Goal: Download file/media

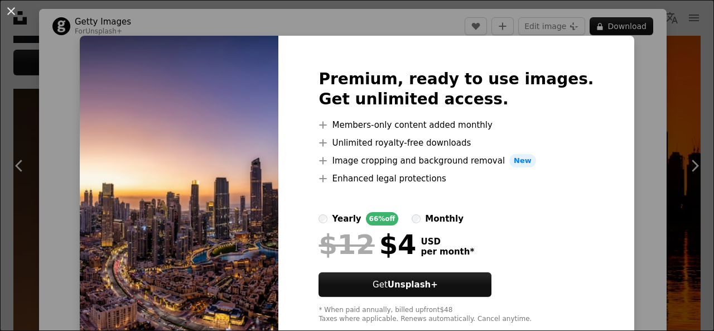
scroll to position [4, 0]
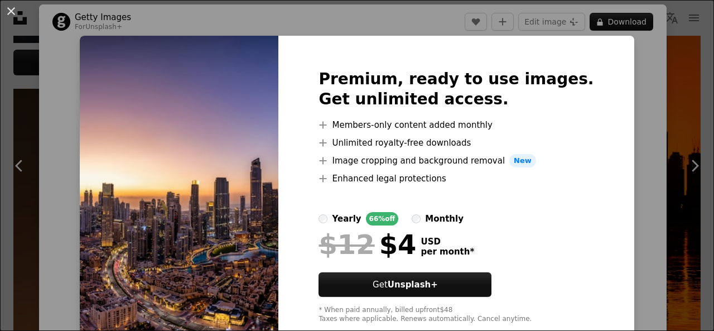
click at [225, 121] on img at bounding box center [179, 196] width 199 height 321
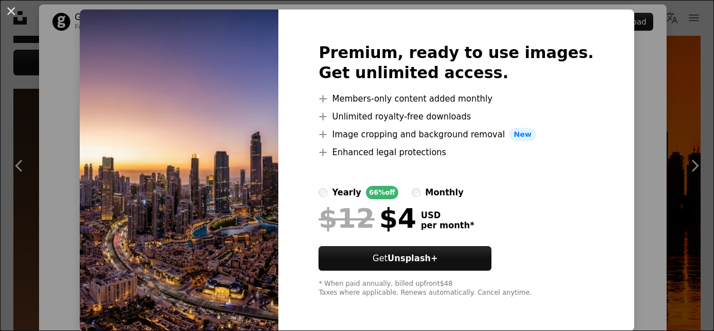
click at [637, 182] on div "An X shape Premium, ready to use images. Get unlimited access. A plus sign Memb…" at bounding box center [357, 165] width 714 height 331
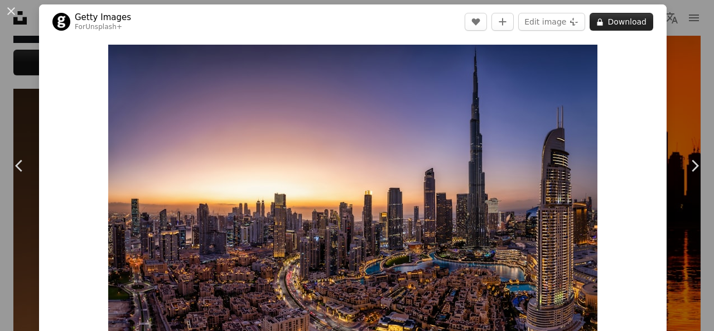
click at [625, 16] on button "A lock Download" at bounding box center [621, 22] width 64 height 18
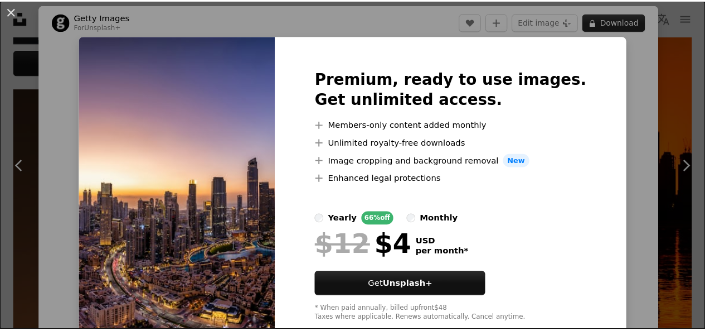
scroll to position [27, 0]
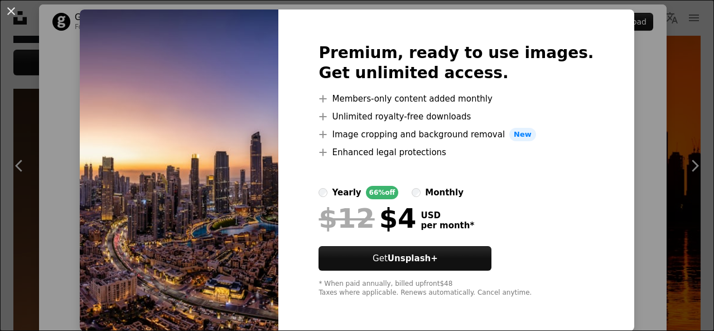
click at [630, 170] on div "An X shape Premium, ready to use images. Get unlimited access. A plus sign Memb…" at bounding box center [357, 165] width 714 height 331
